Goal: Task Accomplishment & Management: Manage account settings

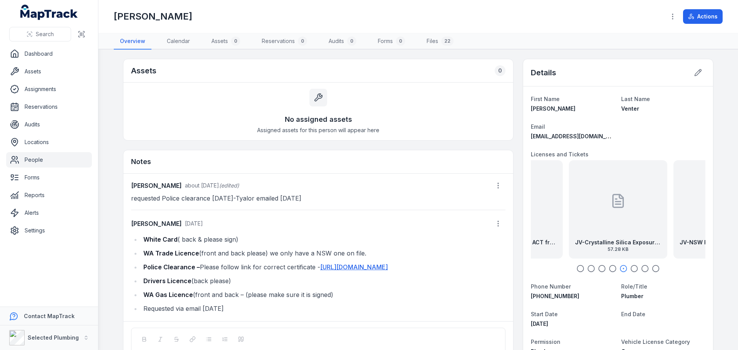
scroll to position [49, 0]
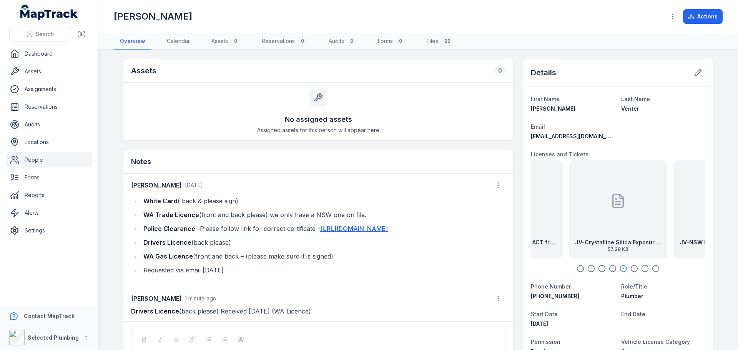
click at [579, 270] on icon "button" at bounding box center [581, 269] width 8 height 8
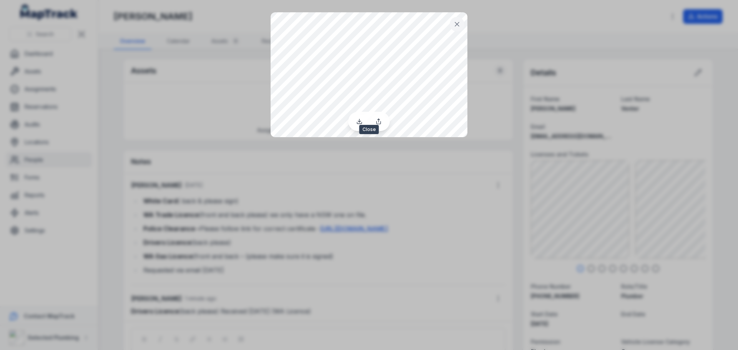
click at [452, 23] on button at bounding box center [457, 24] width 15 height 15
click at [458, 25] on icon at bounding box center [457, 24] width 4 height 4
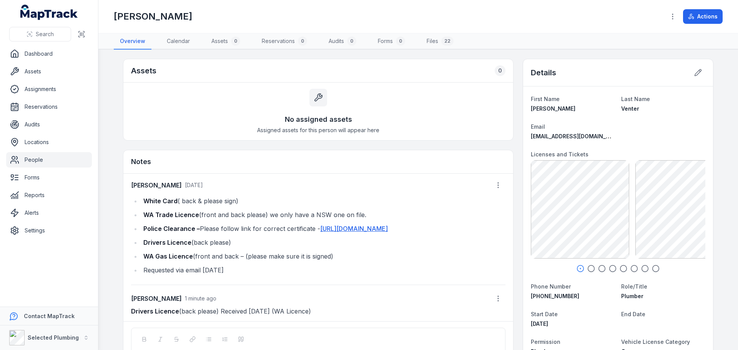
click at [590, 269] on icon "button" at bounding box center [592, 269] width 8 height 8
click at [599, 270] on icon "button" at bounding box center [602, 269] width 8 height 8
click at [610, 269] on circle "button" at bounding box center [613, 269] width 7 height 7
click at [622, 268] on icon "button" at bounding box center [624, 269] width 8 height 8
click at [632, 269] on icon "button" at bounding box center [635, 269] width 8 height 8
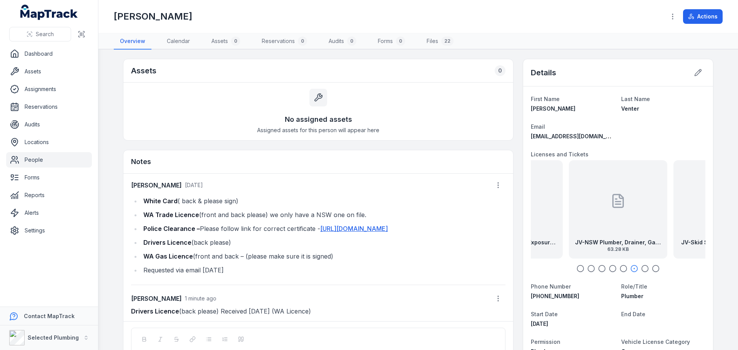
click at [644, 269] on icon "button" at bounding box center [645, 269] width 8 height 8
click at [652, 269] on icon "button" at bounding box center [656, 269] width 8 height 8
drag, startPoint x: 44, startPoint y: 157, endPoint x: 47, endPoint y: 150, distance: 6.9
click at [44, 157] on link "People" at bounding box center [49, 159] width 86 height 15
click at [29, 159] on link "People" at bounding box center [49, 159] width 86 height 15
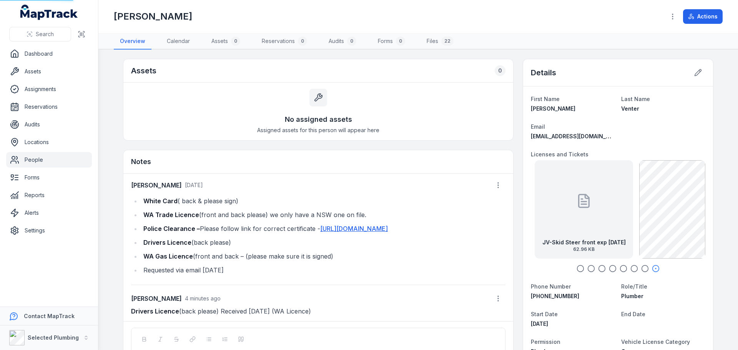
click at [29, 159] on link "People" at bounding box center [49, 159] width 86 height 15
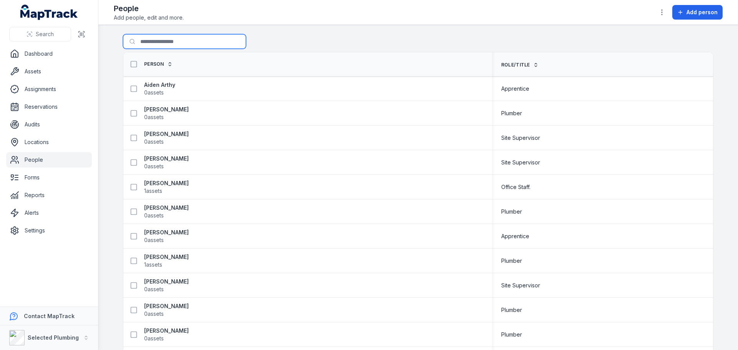
click at [165, 42] on input "Search for people" at bounding box center [184, 41] width 123 height 15
type input "*******"
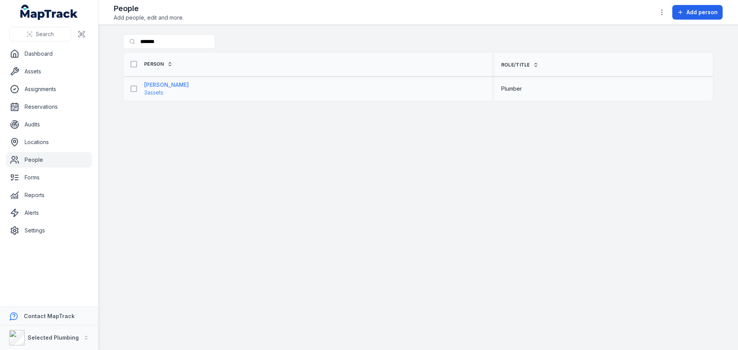
click at [165, 86] on strong "[PERSON_NAME]" at bounding box center [166, 85] width 45 height 8
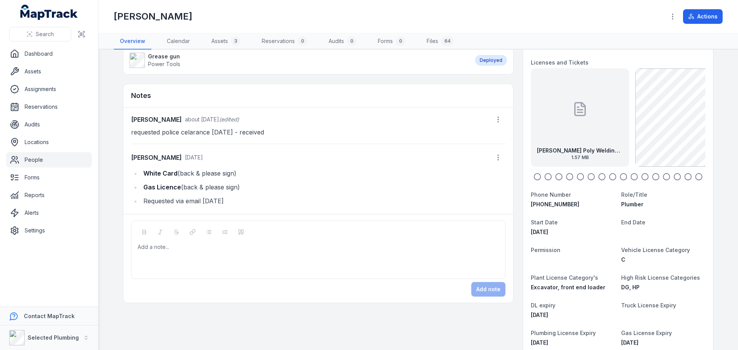
scroll to position [115, 0]
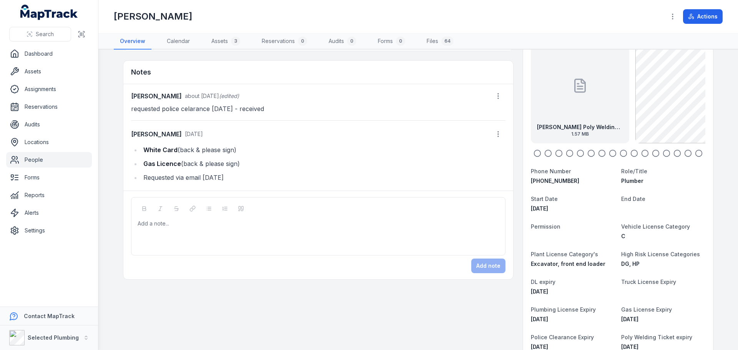
click at [538, 154] on circle "button" at bounding box center [538, 153] width 7 height 7
click at [555, 153] on icon "button" at bounding box center [559, 154] width 8 height 8
click at [573, 153] on div at bounding box center [618, 154] width 175 height 8
click at [598, 152] on icon "button" at bounding box center [602, 154] width 8 height 8
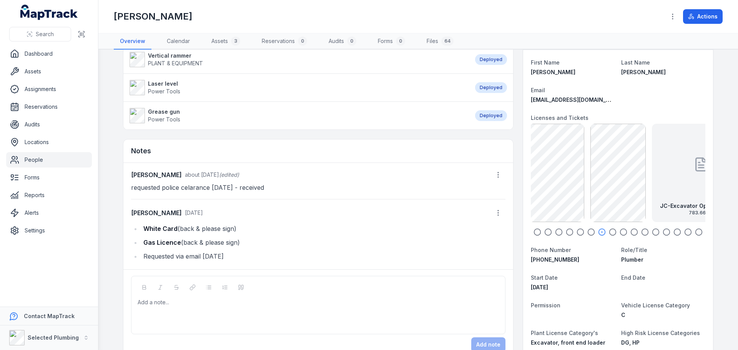
scroll to position [0, 0]
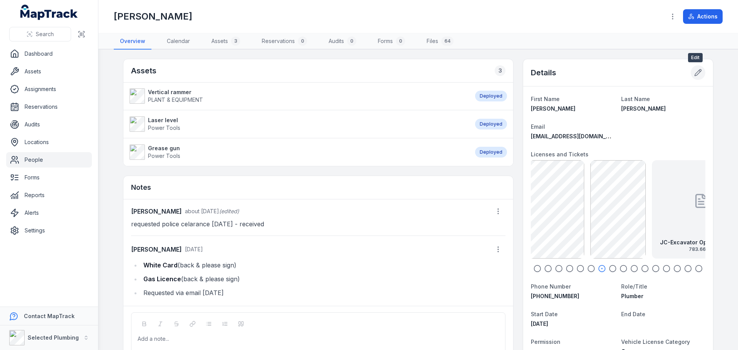
click at [694, 71] on icon at bounding box center [698, 73] width 8 height 8
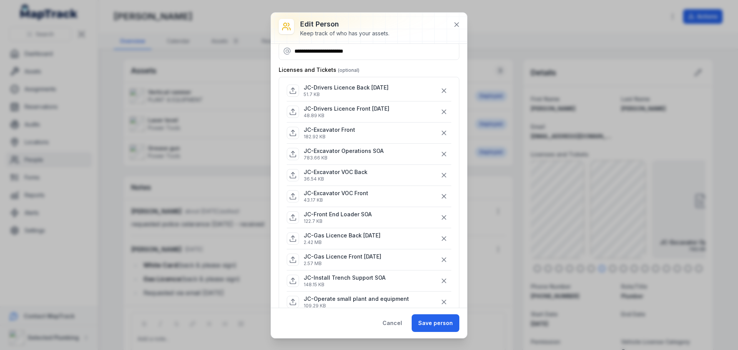
scroll to position [115, 0]
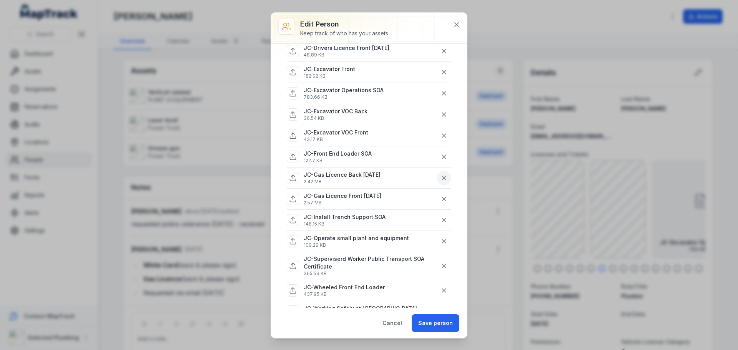
click at [440, 178] on icon "button" at bounding box center [444, 178] width 8 height 8
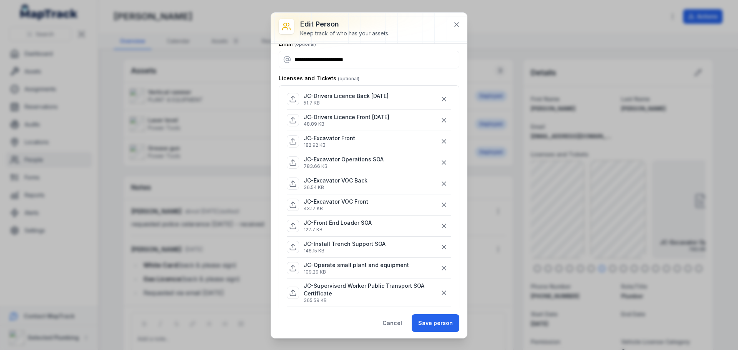
scroll to position [38, 0]
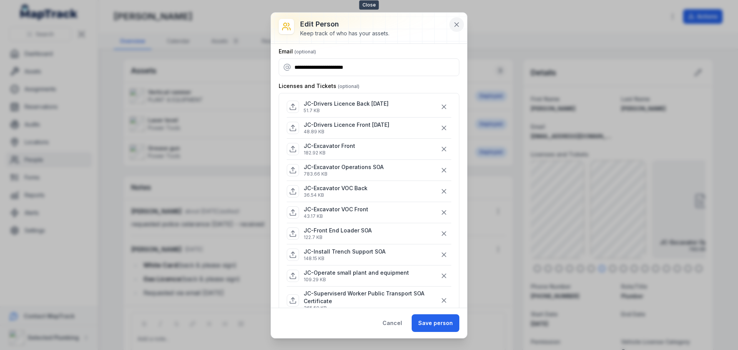
click at [460, 24] on icon at bounding box center [457, 25] width 8 height 8
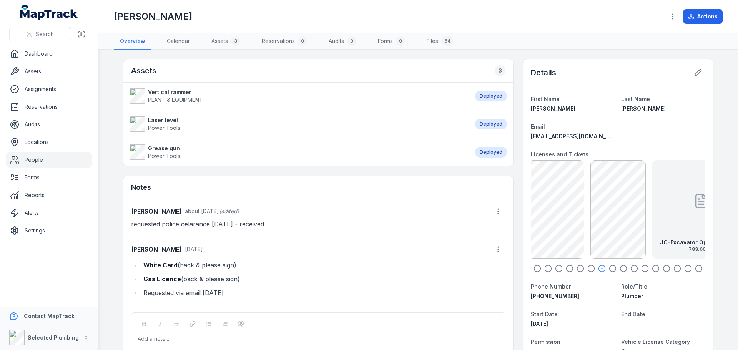
click at [536, 268] on icon "button" at bounding box center [538, 269] width 8 height 8
click at [547, 271] on circle "button" at bounding box center [548, 269] width 7 height 7
click at [698, 268] on icon "button" at bounding box center [699, 269] width 8 height 8
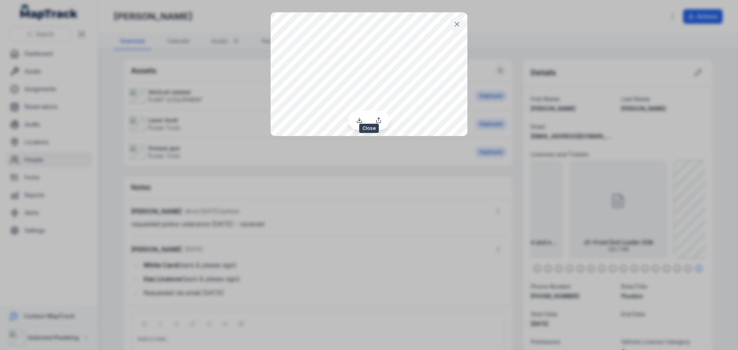
click at [457, 25] on icon at bounding box center [457, 24] width 8 height 8
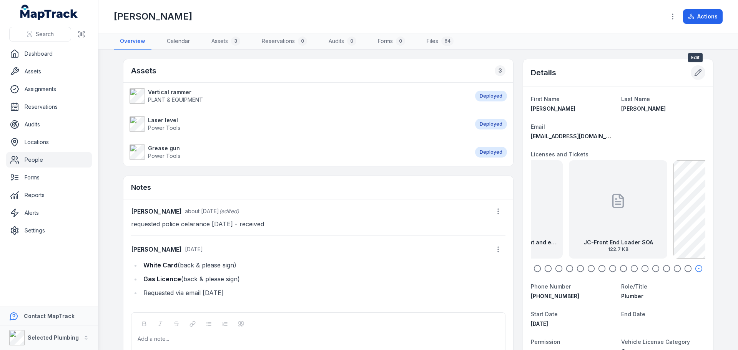
click at [698, 73] on icon at bounding box center [698, 73] width 8 height 8
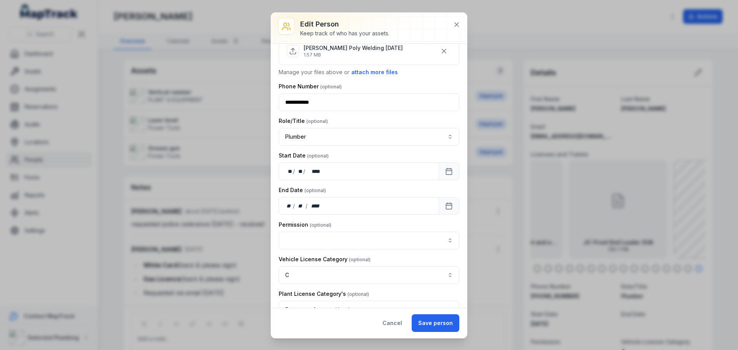
scroll to position [500, 0]
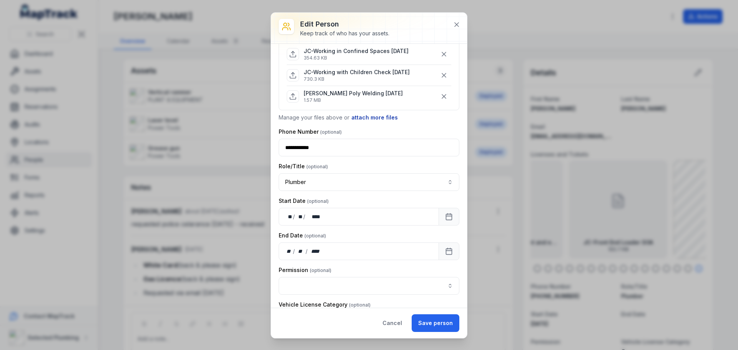
click at [375, 117] on button "attach more files" at bounding box center [374, 117] width 47 height 8
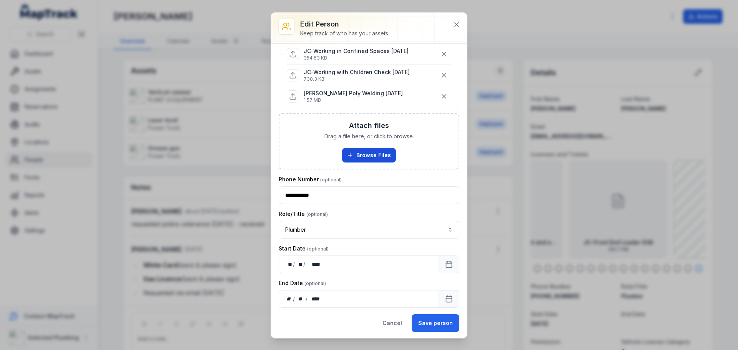
click at [368, 152] on button "Browse Files" at bounding box center [369, 155] width 54 height 15
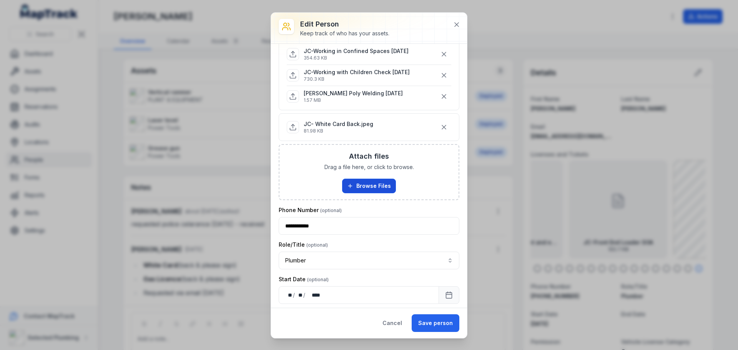
click at [381, 185] on button "Browse Files" at bounding box center [369, 186] width 54 height 15
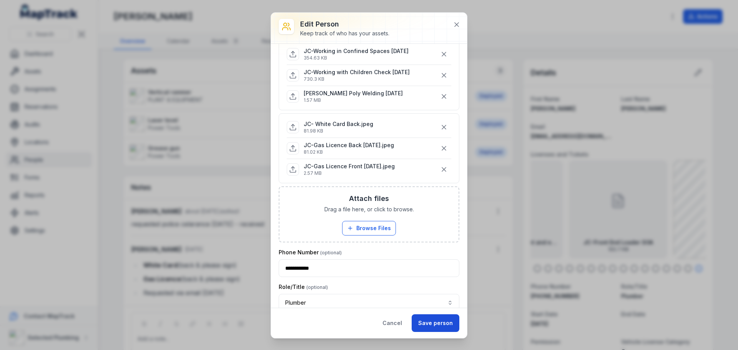
click at [438, 325] on button "Save person" at bounding box center [436, 324] width 48 height 18
